Goal: Register for event/course

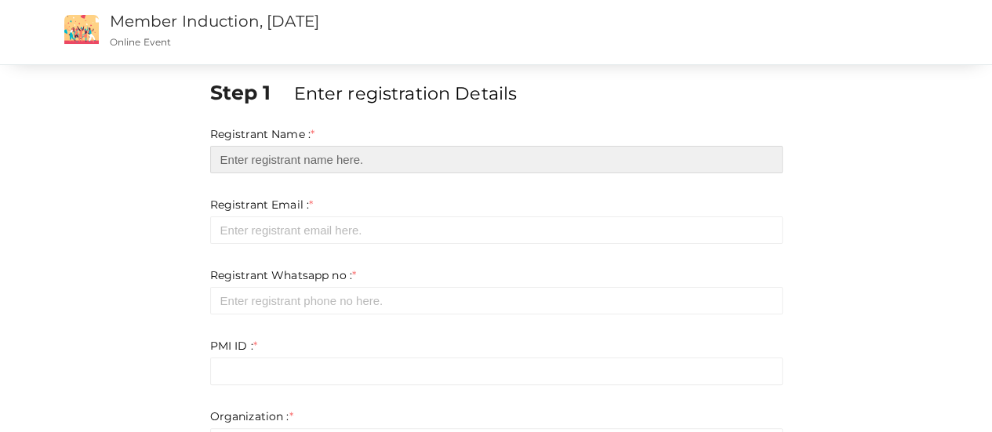
click at [315, 164] on input "text" at bounding box center [496, 159] width 572 height 27
type input "[PERSON_NAME]"
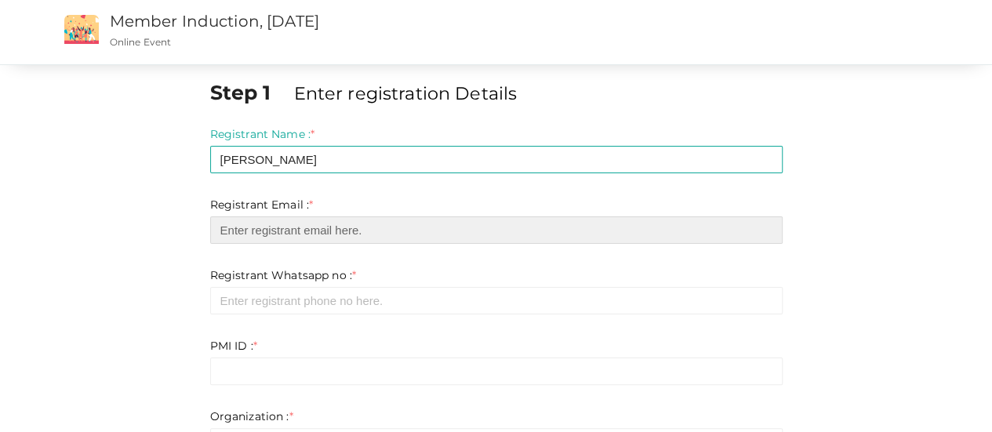
click at [288, 230] on input "email" at bounding box center [496, 229] width 572 height 27
click at [304, 230] on input "email" at bounding box center [496, 229] width 572 height 27
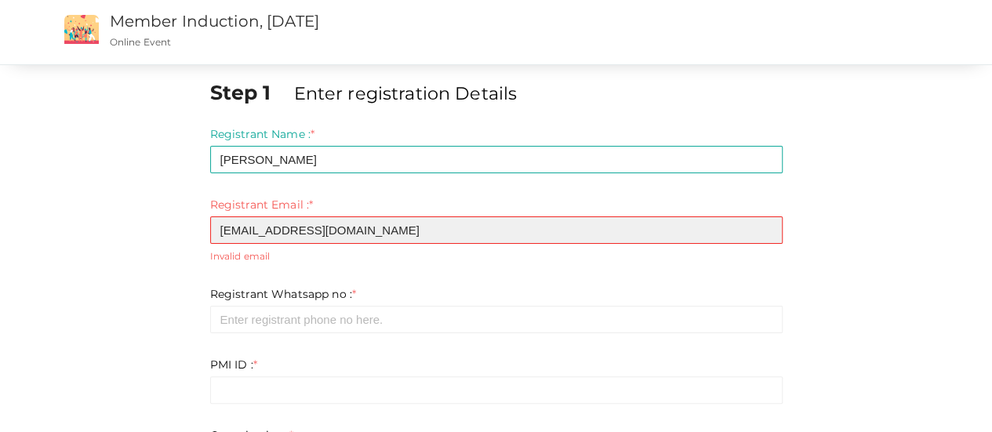
type input "[EMAIL_ADDRESS][DOMAIN_NAME]"
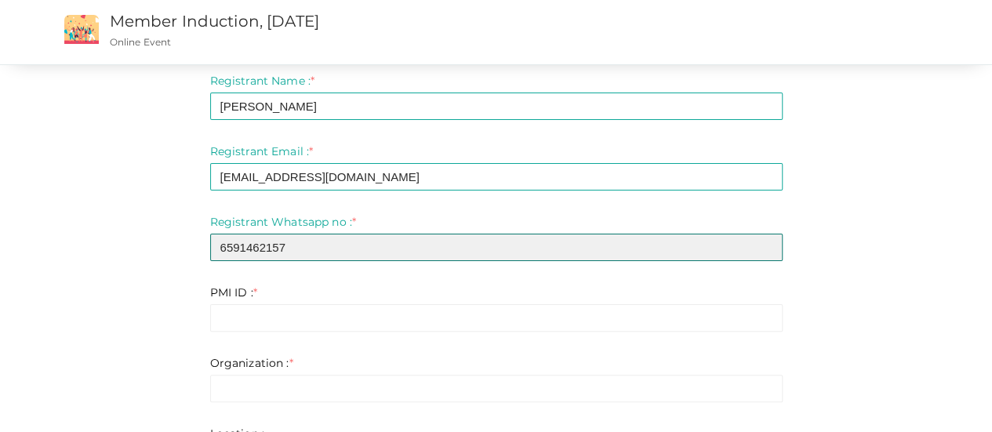
scroll to position [78, 0]
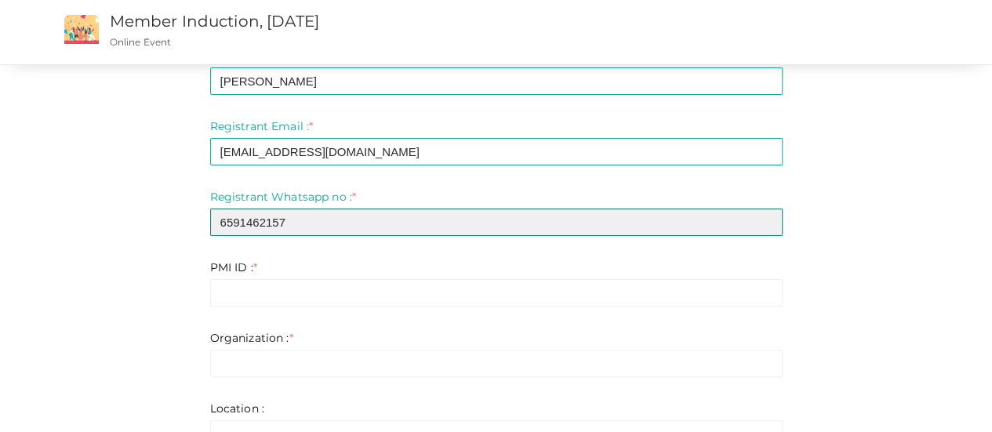
type input "6591462157"
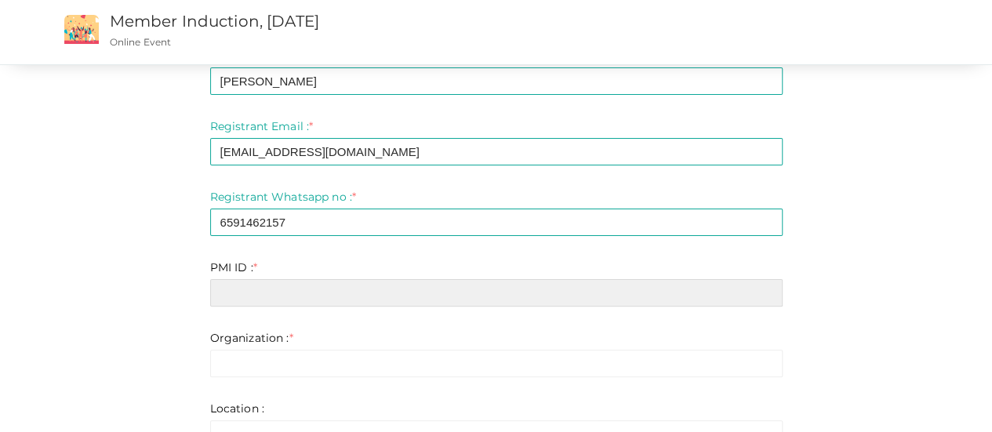
click at [314, 298] on input "text" at bounding box center [496, 292] width 572 height 27
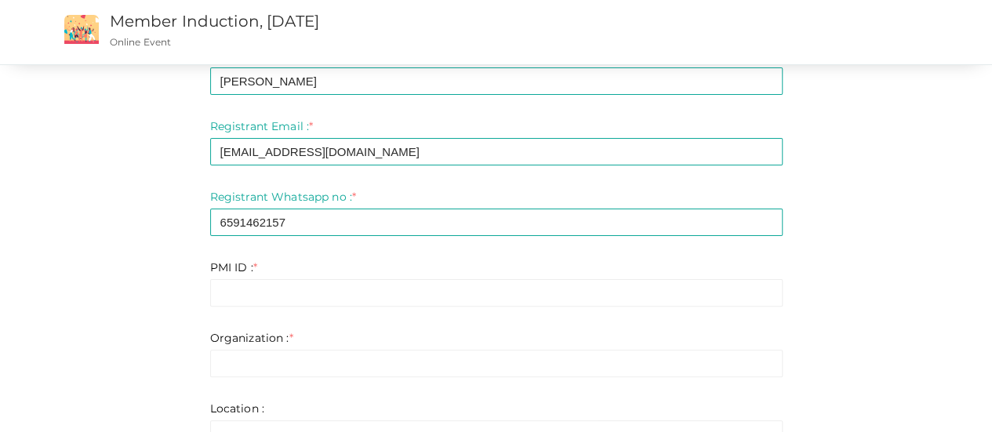
click at [107, 349] on div "Step 1 Enter registration Details Registrant Name : * [PERSON_NAME] Required. I…" at bounding box center [496, 366] width 917 height 732
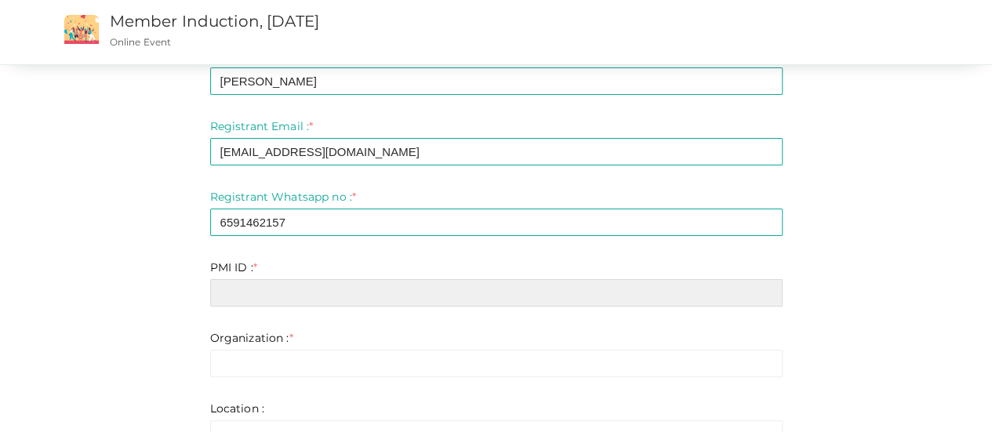
click at [287, 300] on input "text" at bounding box center [496, 292] width 572 height 27
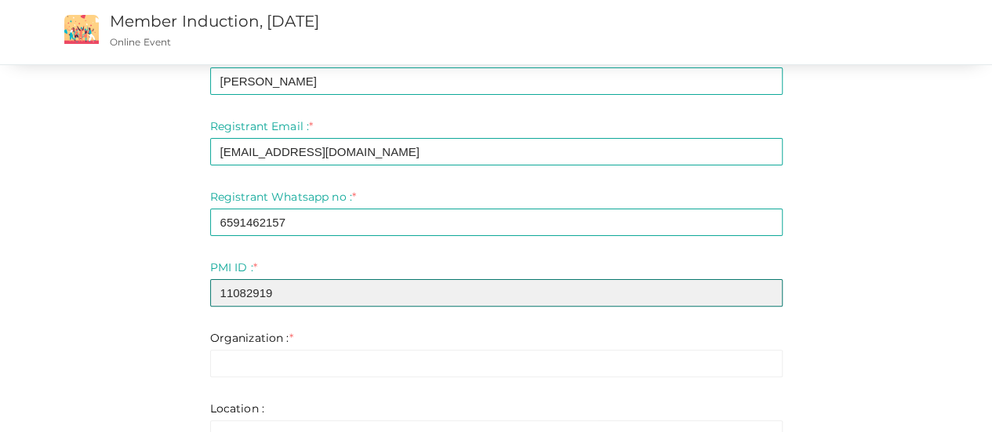
type input "11082919"
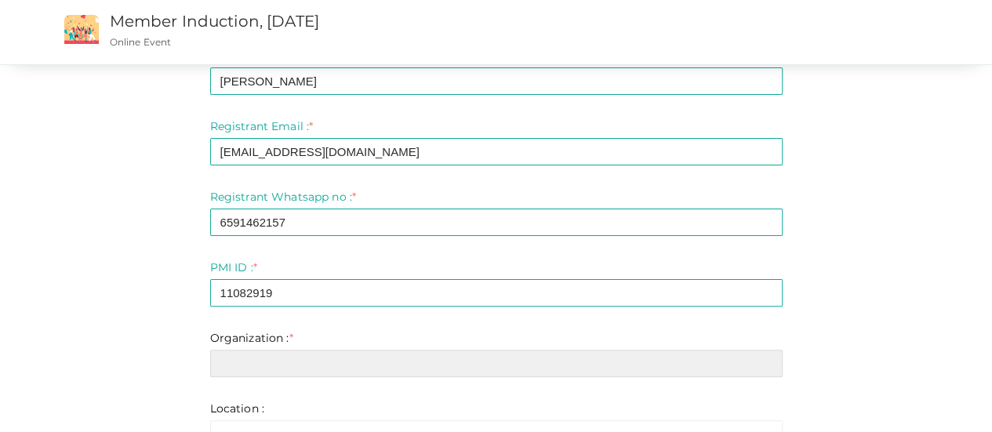
click at [290, 365] on input "text" at bounding box center [496, 363] width 572 height 27
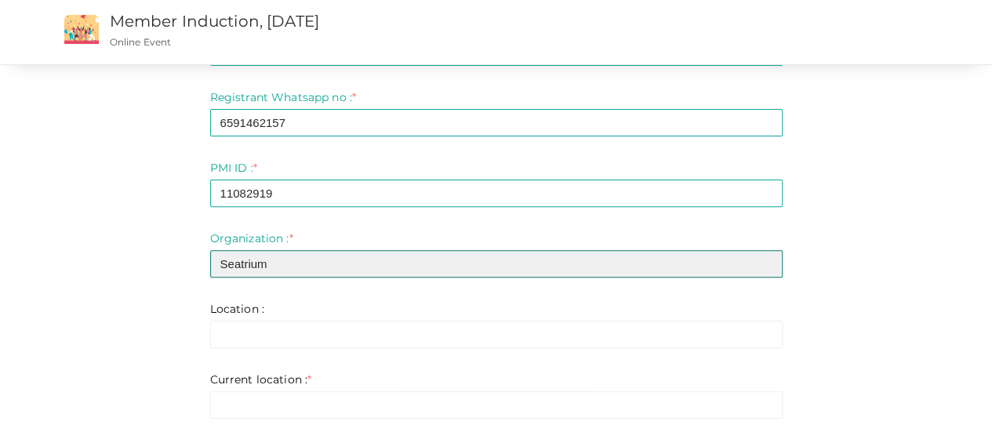
scroll to position [235, 0]
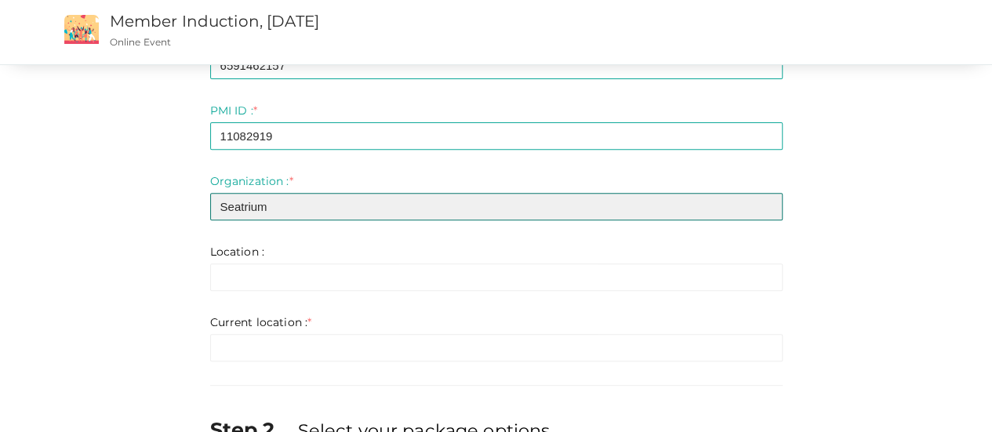
type input "Seatrium"
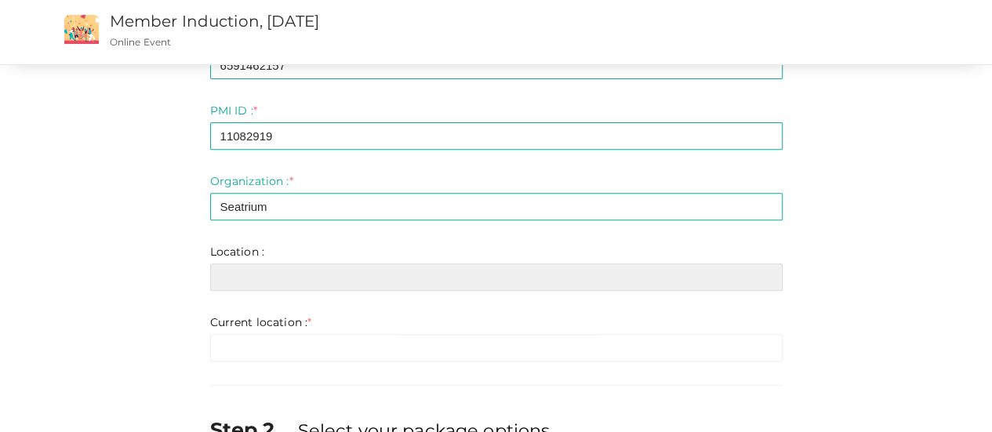
click at [243, 288] on input "text" at bounding box center [496, 276] width 572 height 27
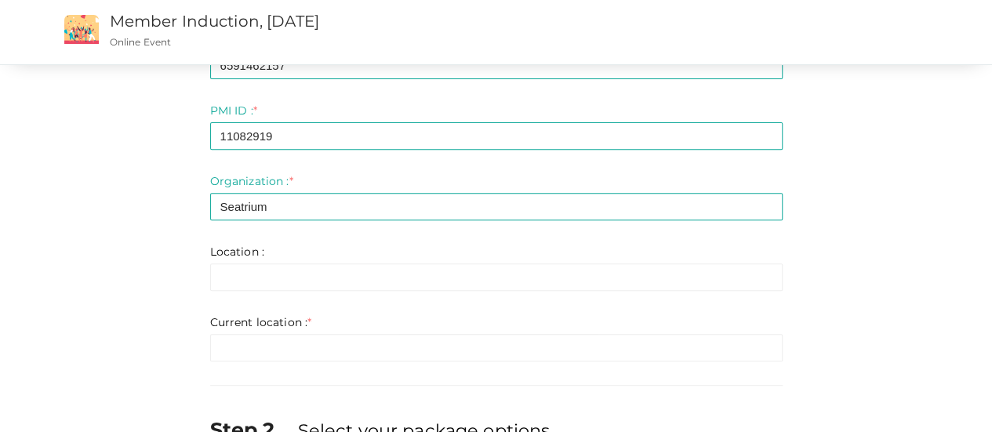
click at [154, 313] on div "Step 1 Enter registration Details Registrant Name : * [PERSON_NAME] Required. I…" at bounding box center [496, 209] width 917 height 732
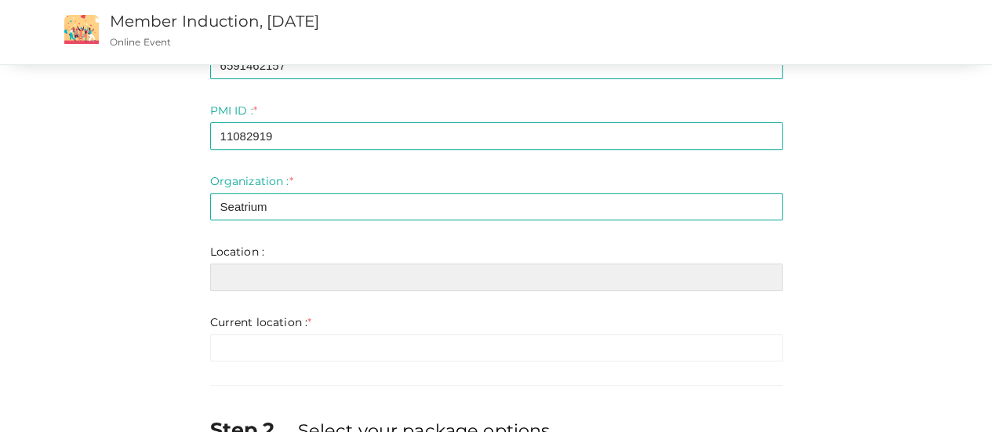
click at [261, 270] on input "text" at bounding box center [496, 276] width 572 height 27
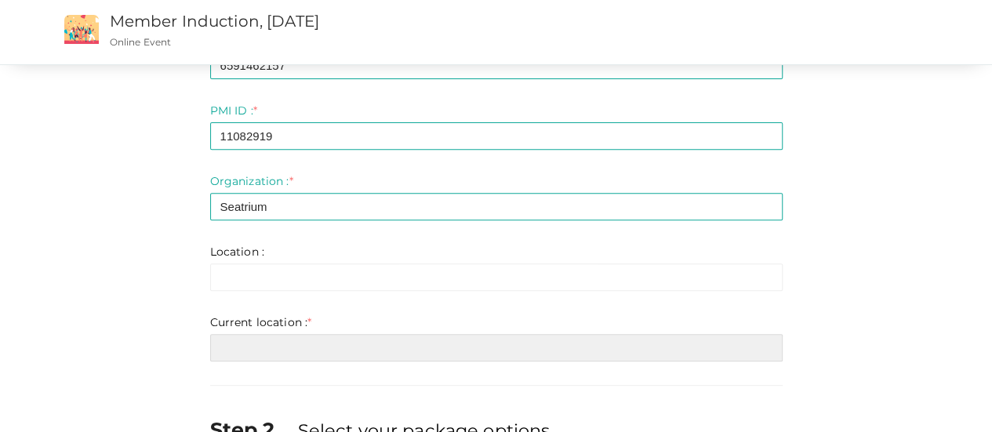
click at [252, 347] on input "text" at bounding box center [496, 347] width 572 height 27
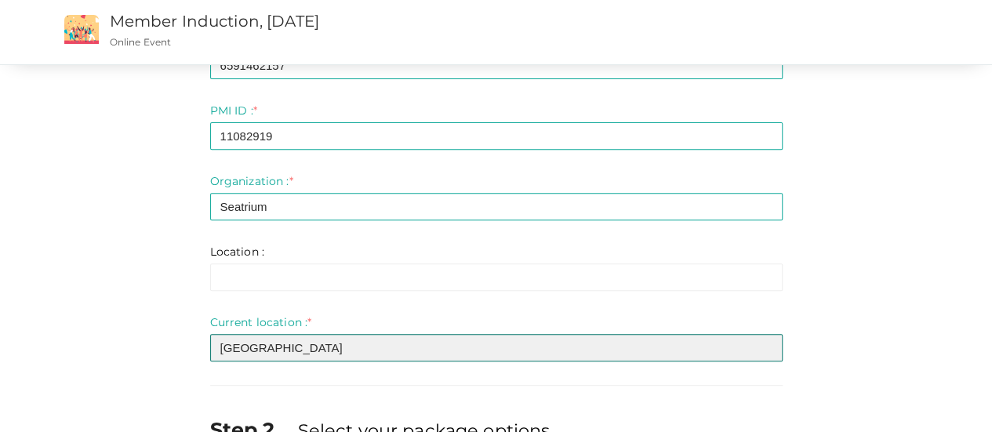
type input "[GEOGRAPHIC_DATA]"
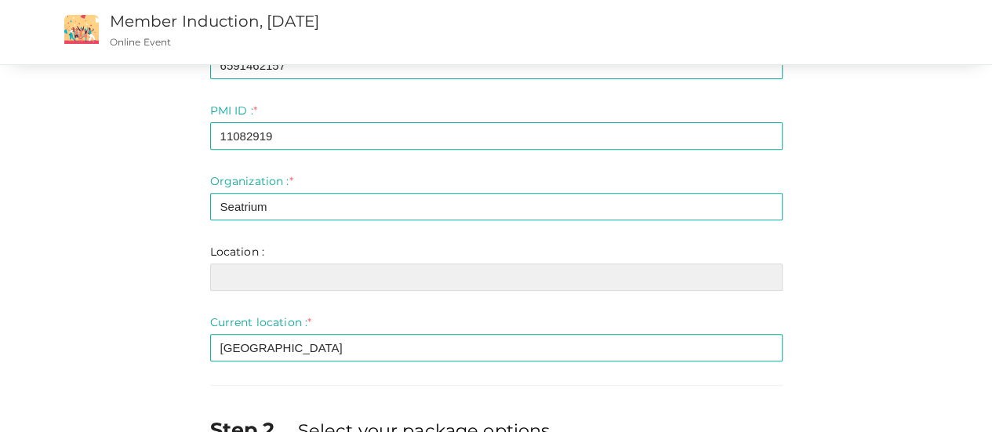
click at [268, 281] on input "text" at bounding box center [496, 276] width 572 height 27
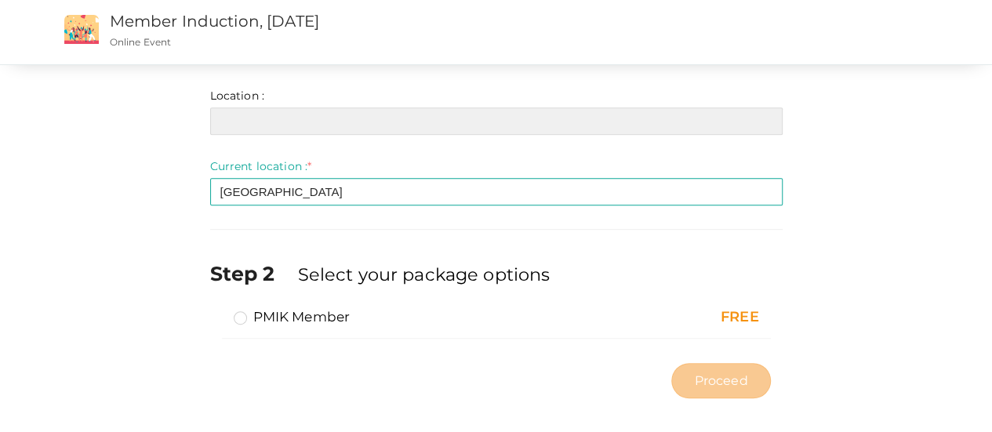
scroll to position [402, 0]
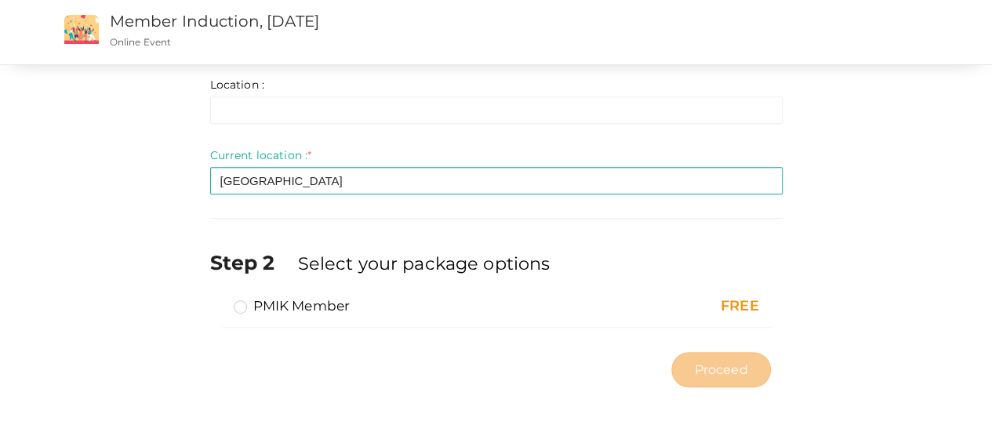
click at [245, 305] on label "PMIK Member" at bounding box center [292, 305] width 117 height 19
click at [218, 299] on input "PMIK Member" at bounding box center [218, 299] width 0 height 0
click at [704, 368] on span "Proceed" at bounding box center [720, 370] width 53 height 18
type input "N/A"
